Goal: Book appointment/travel/reservation

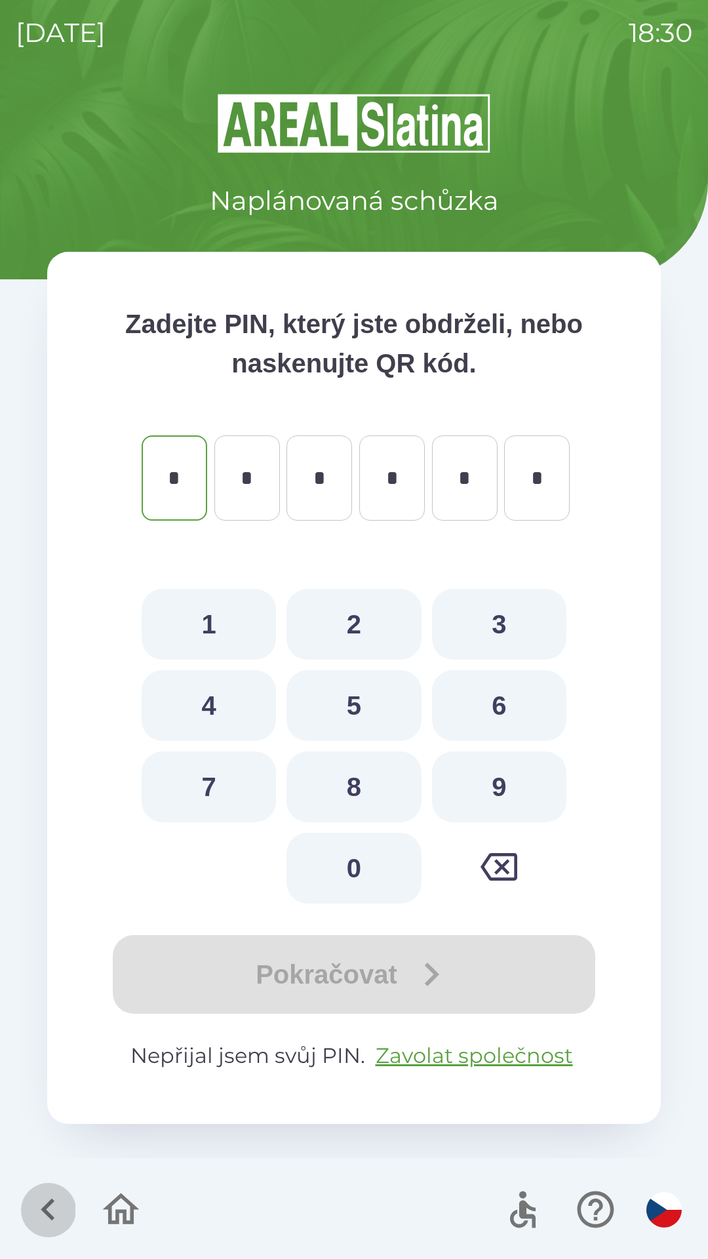
click at [49, 1208] on icon "button" at bounding box center [48, 1210] width 44 height 44
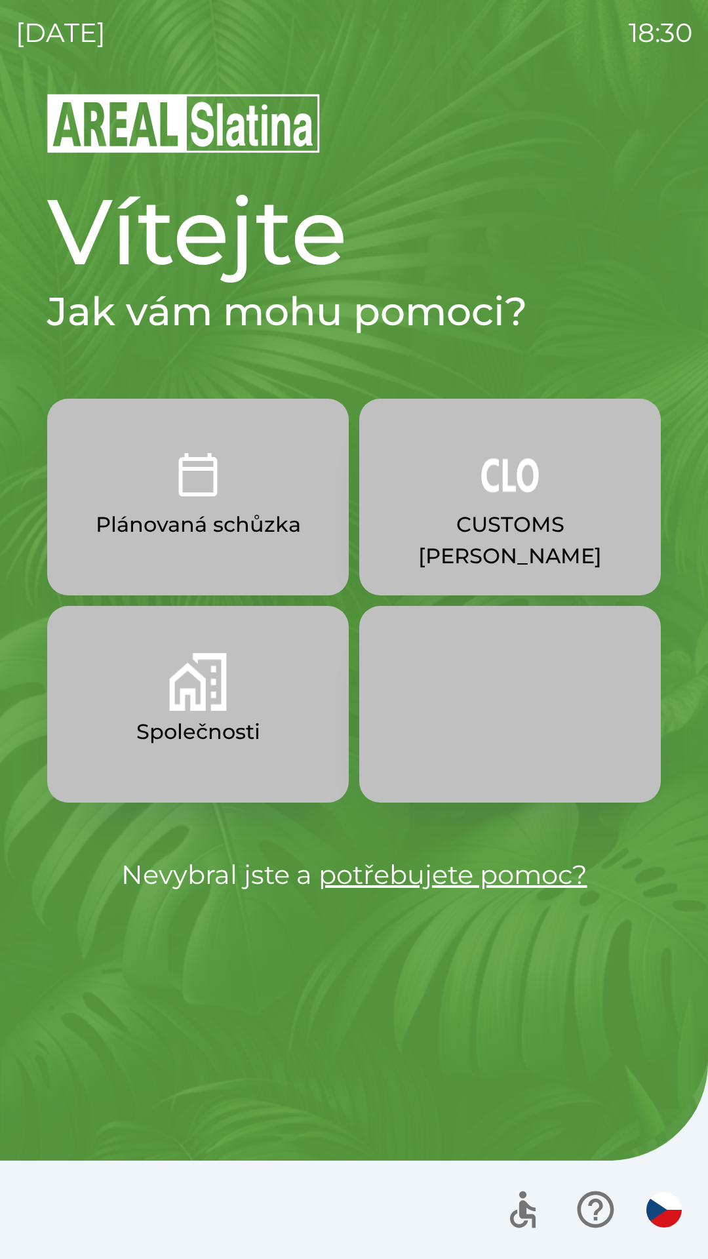
click at [226, 727] on p "Společnosti" at bounding box center [198, 731] width 124 height 31
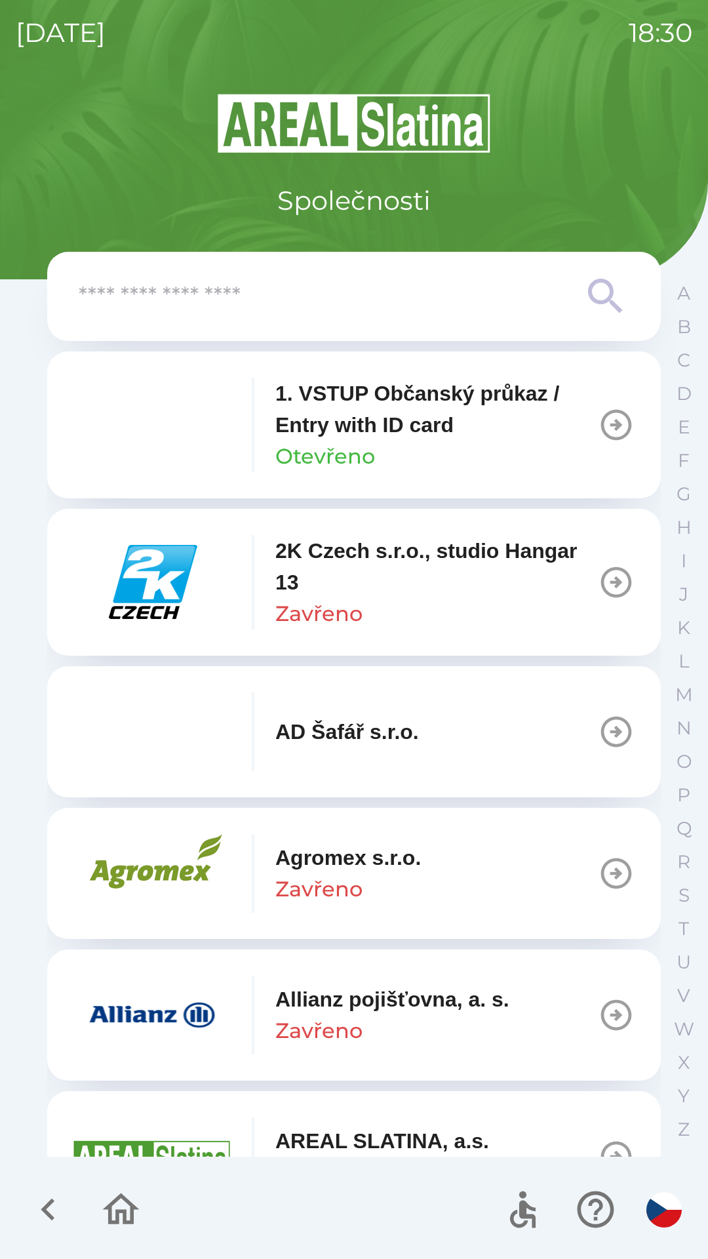
click at [279, 290] on input "text" at bounding box center [328, 297] width 498 height 36
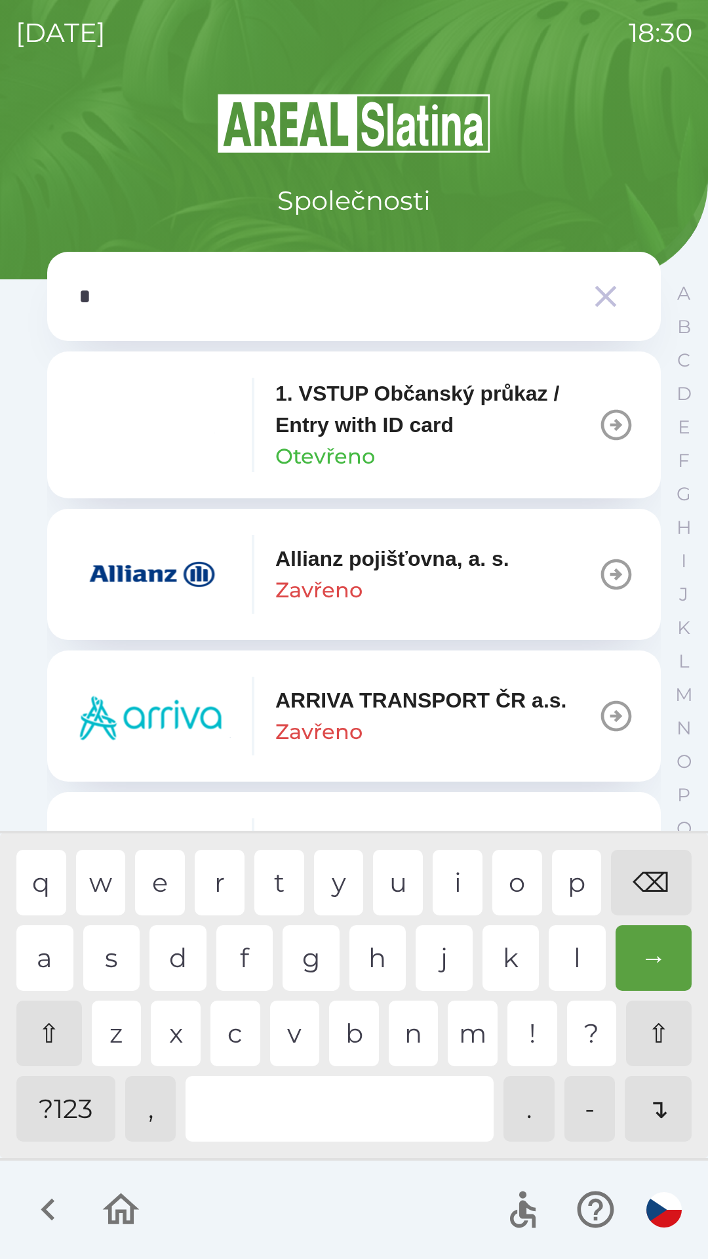
click at [568, 880] on div "p" at bounding box center [577, 883] width 50 height 66
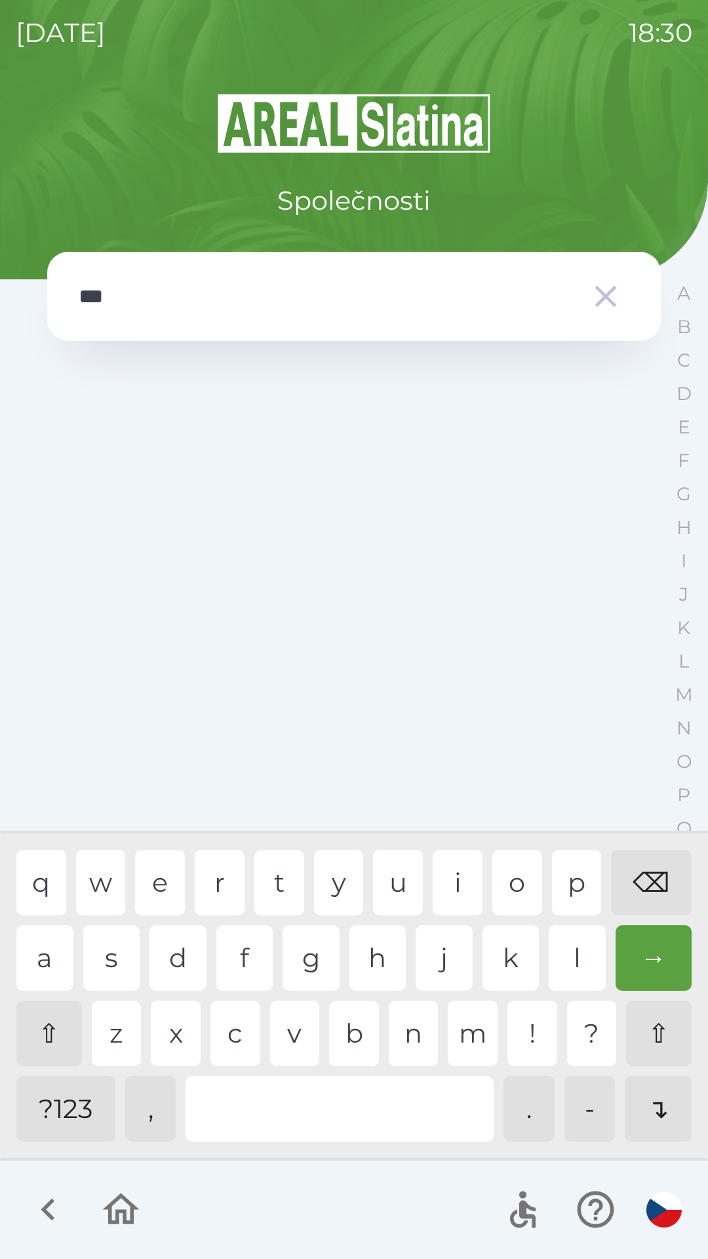
click at [170, 880] on div "e" at bounding box center [160, 883] width 50 height 66
type input "**"
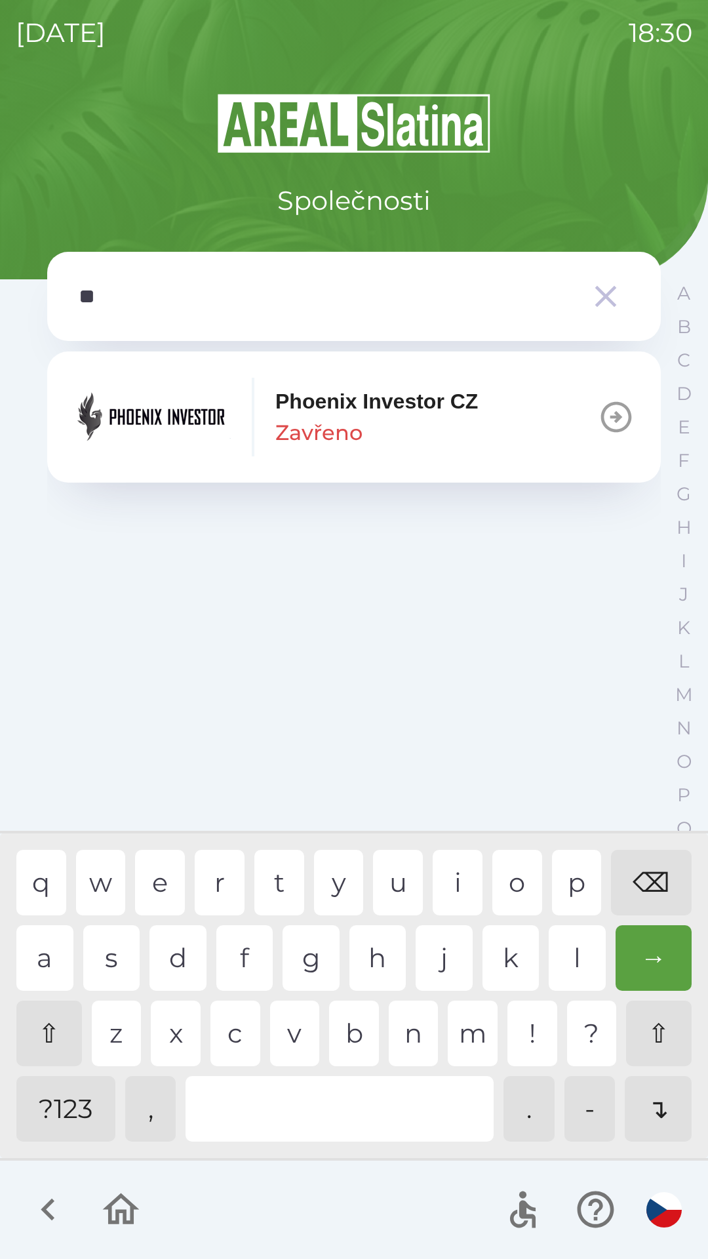
click at [641, 874] on div "⌫" at bounding box center [651, 883] width 81 height 66
click at [169, 424] on img "button" at bounding box center [151, 417] width 157 height 79
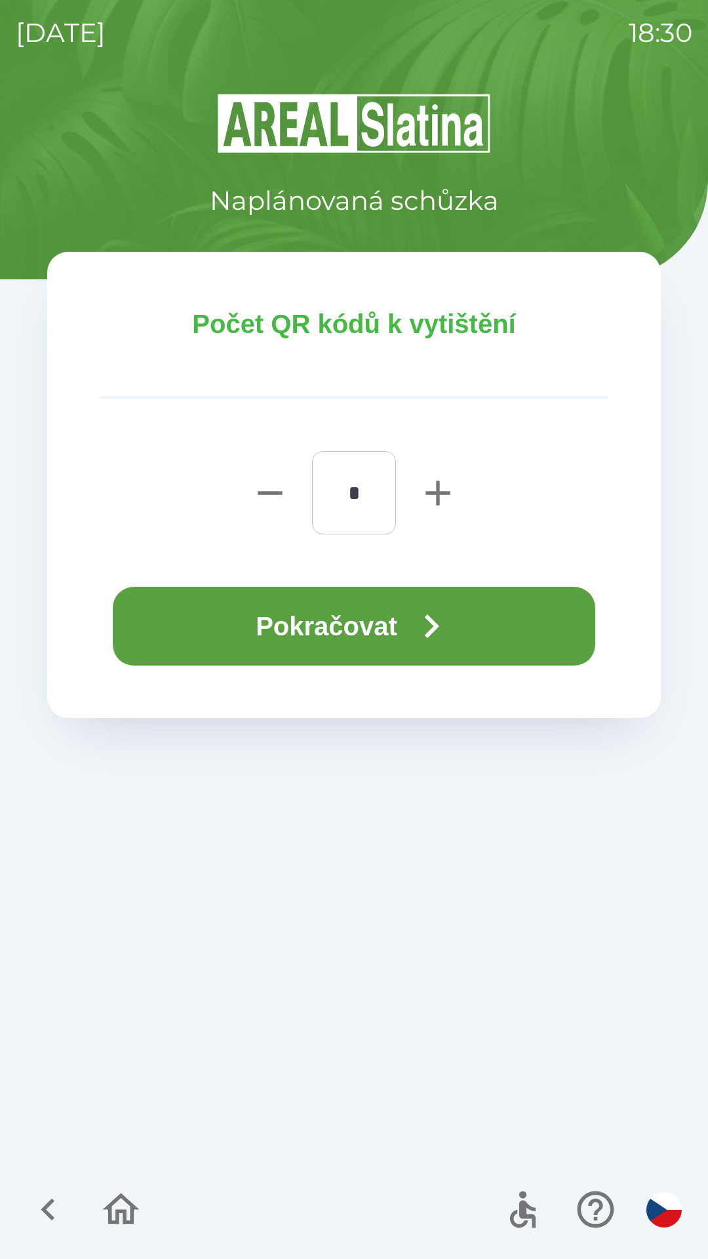
click at [428, 497] on icon "button" at bounding box center [438, 493] width 42 height 42
click at [427, 498] on icon "button" at bounding box center [438, 493] width 42 height 42
click at [426, 487] on icon "button" at bounding box center [438, 493] width 42 height 42
click at [426, 496] on icon "button" at bounding box center [438, 493] width 42 height 42
click at [435, 495] on icon "button" at bounding box center [438, 493] width 24 height 24
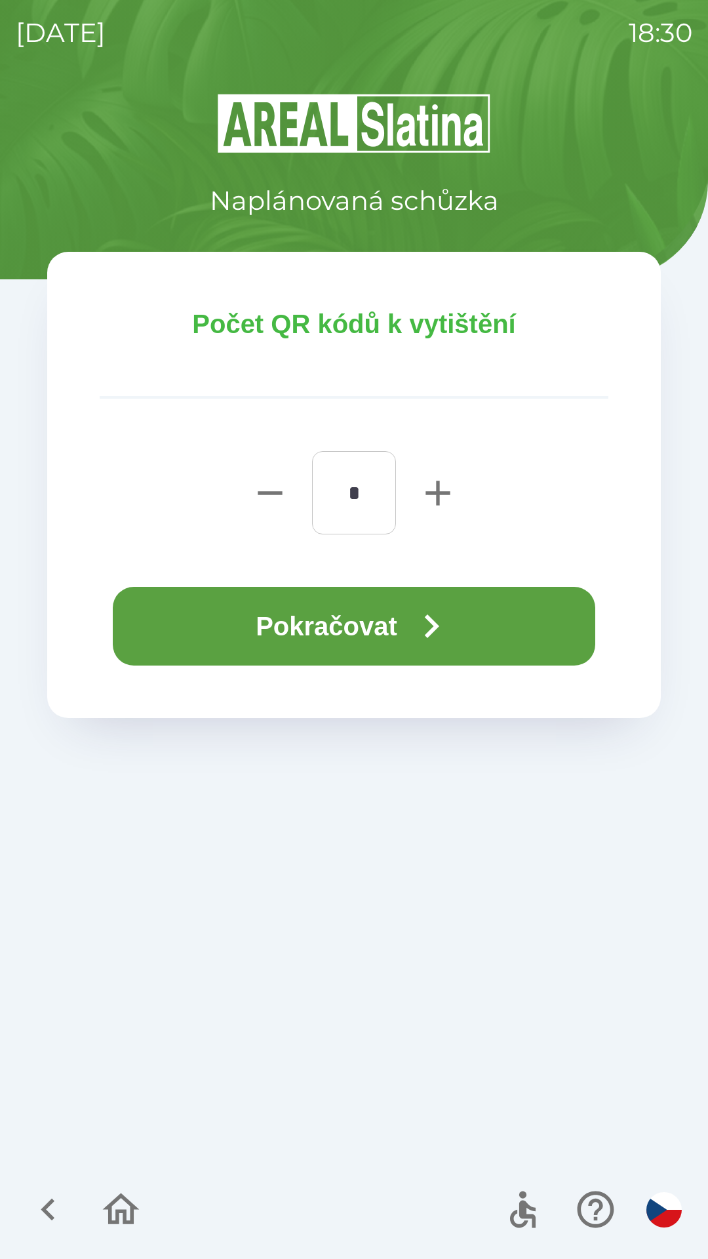
click at [439, 496] on icon "button" at bounding box center [438, 493] width 24 height 24
click at [428, 495] on icon "button" at bounding box center [438, 493] width 42 height 42
click at [435, 498] on icon "button" at bounding box center [438, 493] width 42 height 42
click at [436, 497] on icon "button" at bounding box center [438, 493] width 42 height 42
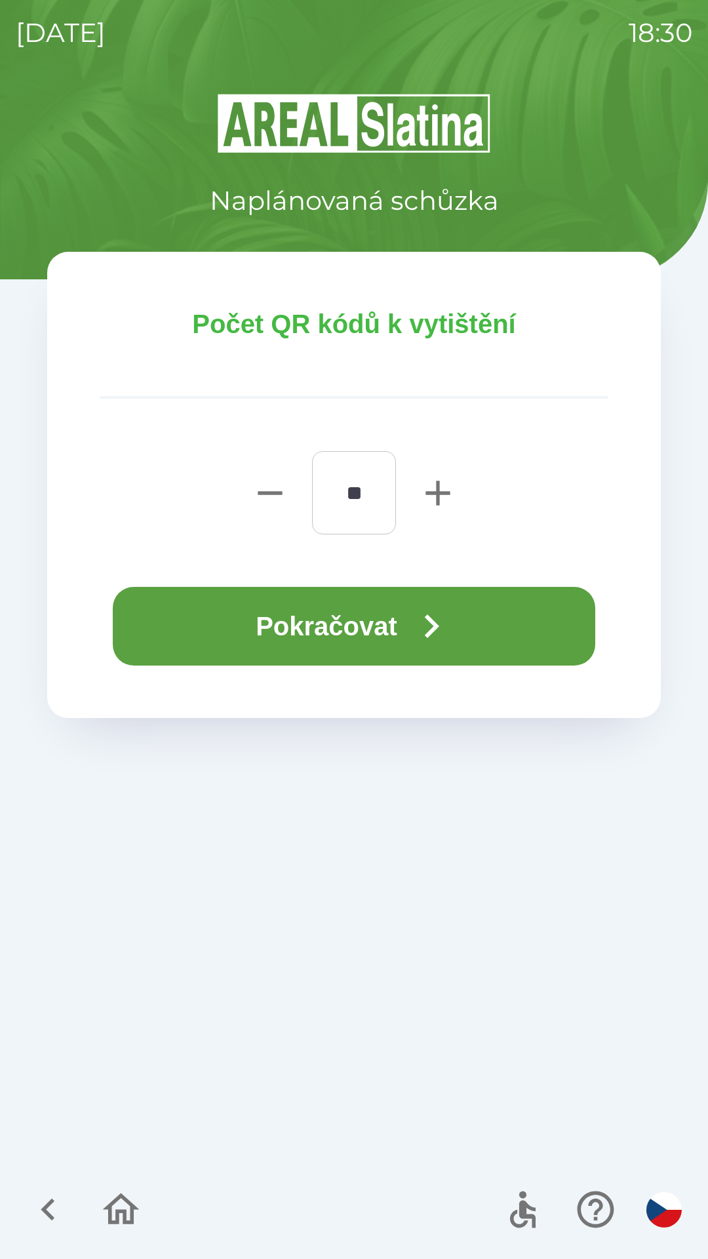
click at [437, 495] on icon "button" at bounding box center [438, 493] width 24 height 24
click at [440, 491] on icon "button" at bounding box center [438, 493] width 24 height 24
click at [281, 493] on icon "button" at bounding box center [270, 492] width 24 height 3
click at [279, 481] on icon "button" at bounding box center [270, 493] width 42 height 42
click at [267, 495] on icon "button" at bounding box center [270, 493] width 42 height 42
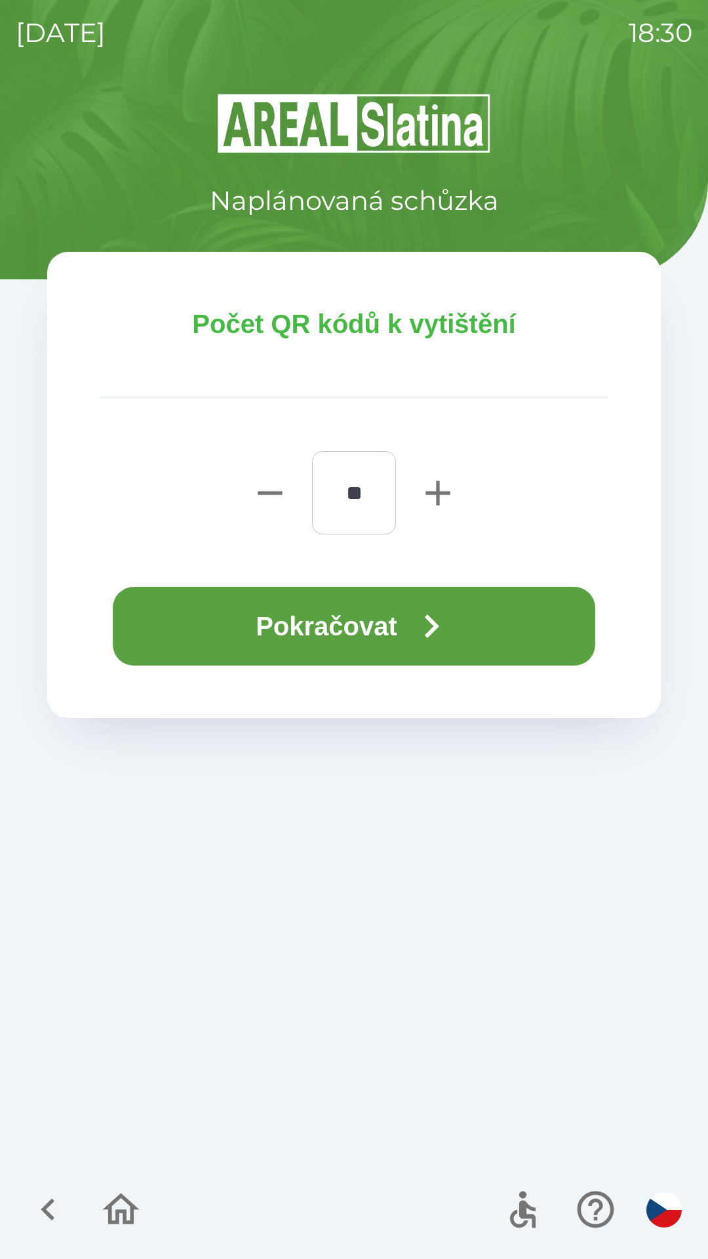
click at [269, 493] on icon "button" at bounding box center [270, 492] width 24 height 3
click at [267, 506] on icon "button" at bounding box center [270, 493] width 42 height 42
click at [266, 507] on icon "button" at bounding box center [270, 493] width 42 height 42
click at [266, 512] on icon "button" at bounding box center [270, 493] width 42 height 42
click at [276, 511] on icon "button" at bounding box center [270, 493] width 42 height 42
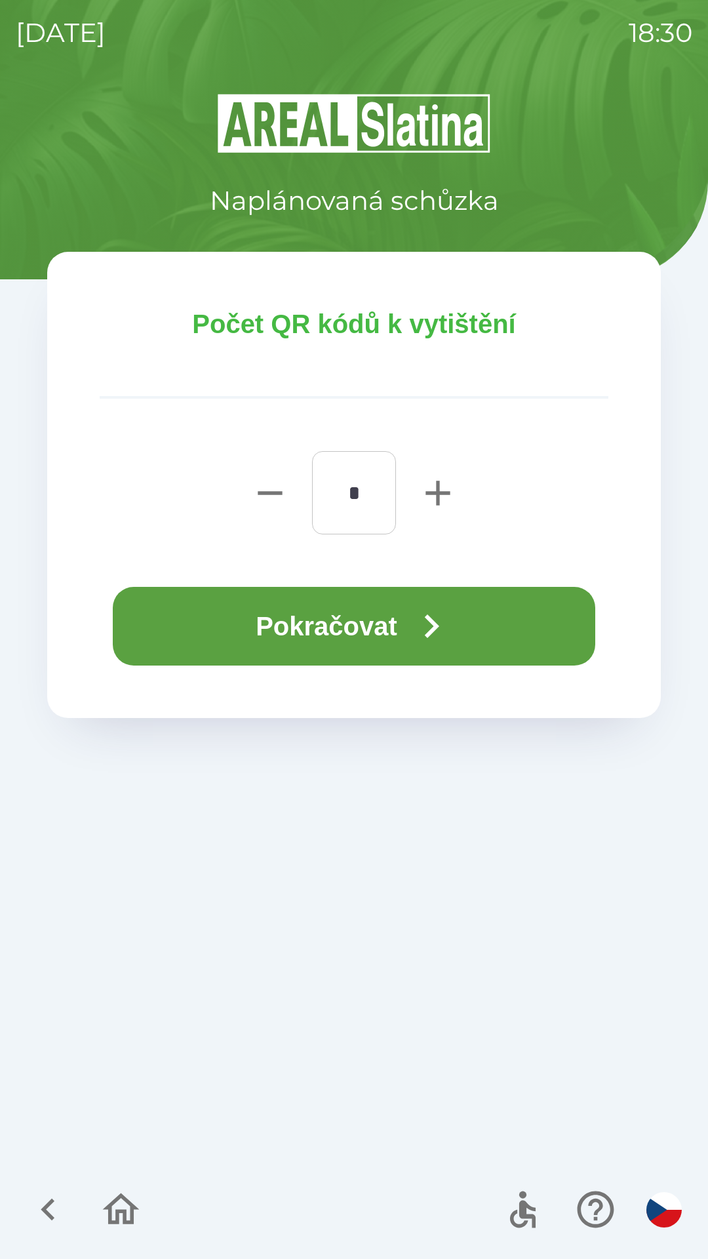
click at [281, 498] on icon "button" at bounding box center [270, 493] width 42 height 42
click at [279, 504] on icon "button" at bounding box center [270, 493] width 42 height 42
click at [266, 493] on icon "button" at bounding box center [270, 492] width 24 height 3
type input "*"
click at [396, 626] on button "Pokračovat" at bounding box center [354, 626] width 483 height 79
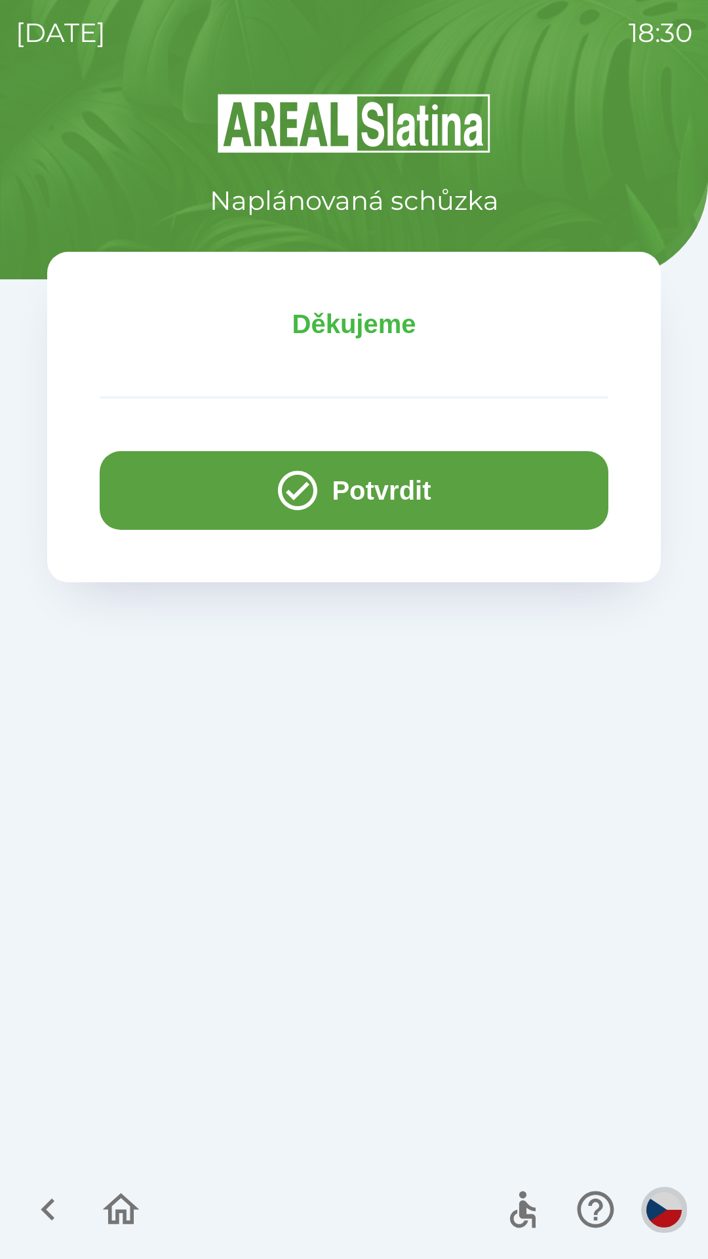
click at [676, 1215] on img "button" at bounding box center [664, 1209] width 35 height 35
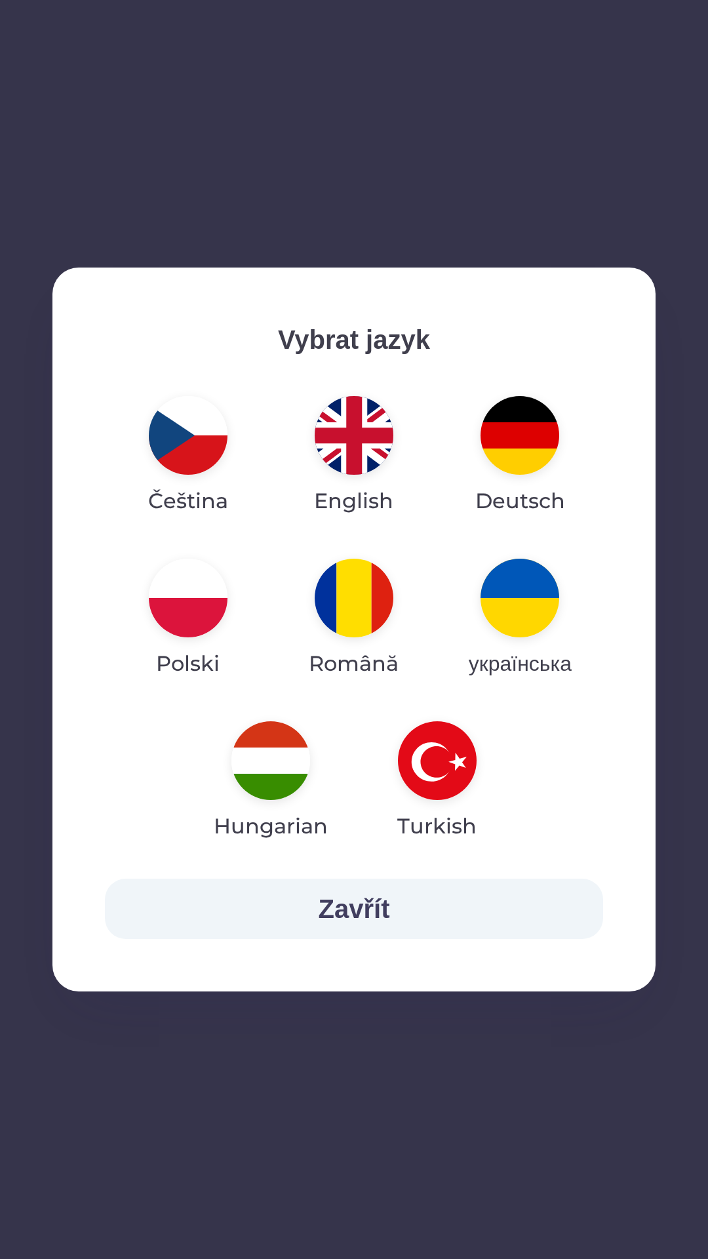
click at [463, 763] on img "button" at bounding box center [437, 760] width 79 height 79
